Goal: Task Accomplishment & Management: Complete application form

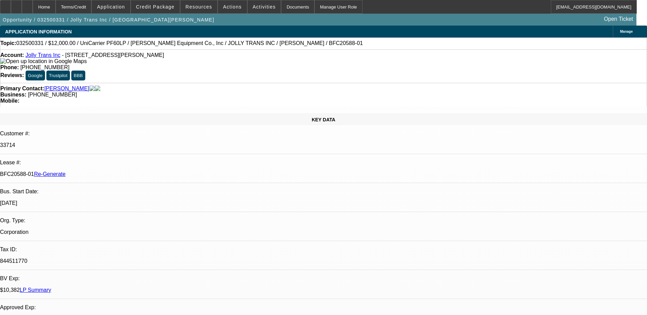
select select "0"
select select "2"
select select "0.1"
select select "4"
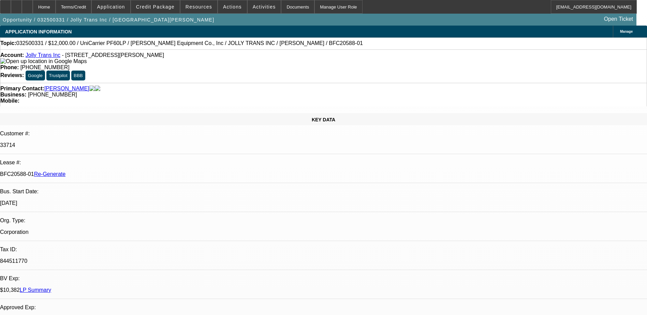
select select "0"
select select "2"
select select "0.1"
select select "4"
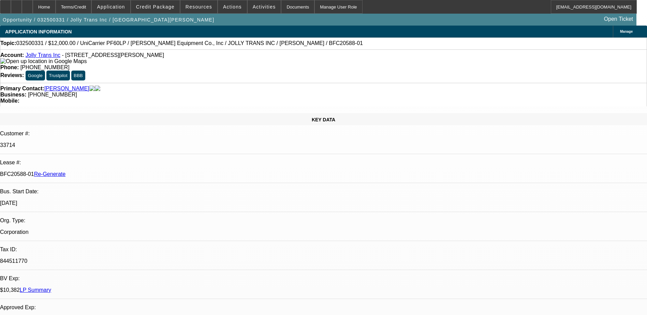
select select "0"
select select "2"
select select "0.1"
select select "4"
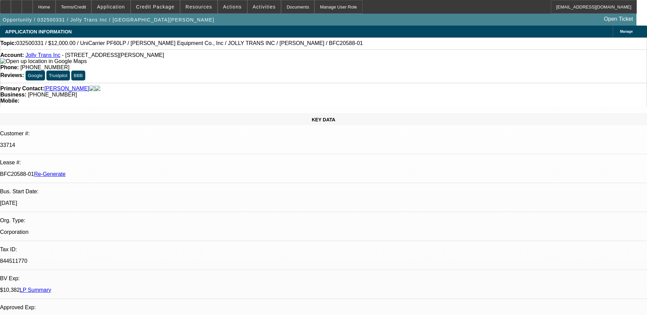
select select "0"
select select "2"
select select "0.1"
select select "4"
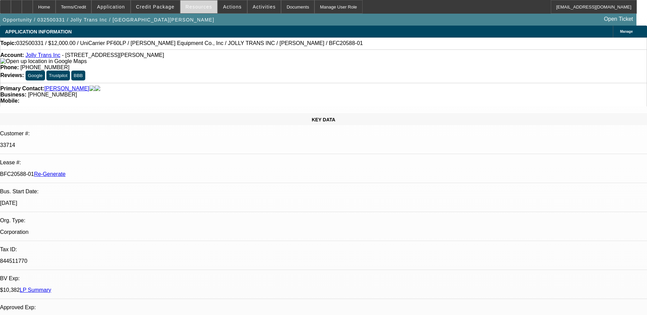
scroll to position [1060, 0]
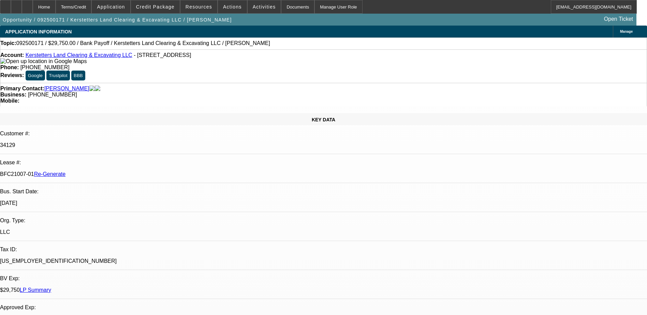
select select "0.15"
select select "2"
select select "0"
select select "6"
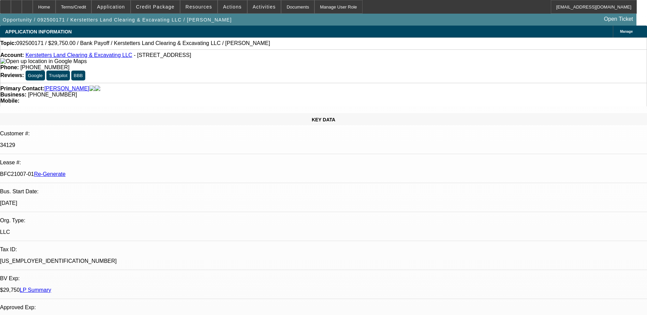
select select "0.15"
select select "2"
select select "0"
select select "6"
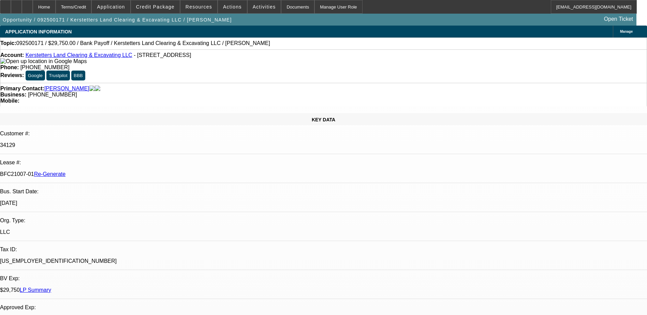
select select "0.15"
select select "2"
select select "0"
select select "6"
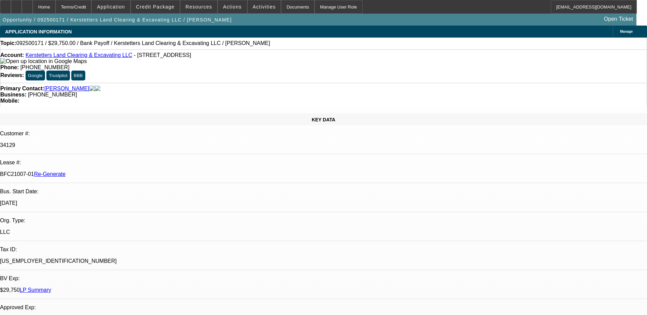
select select "0.15"
select select "2"
select select "0"
select select "6"
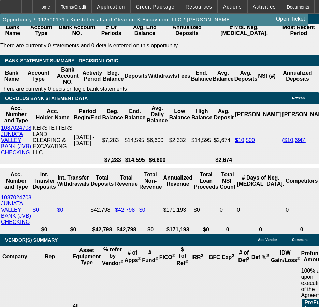
scroll to position [1479, 0]
